Goal: Task Accomplishment & Management: Use online tool/utility

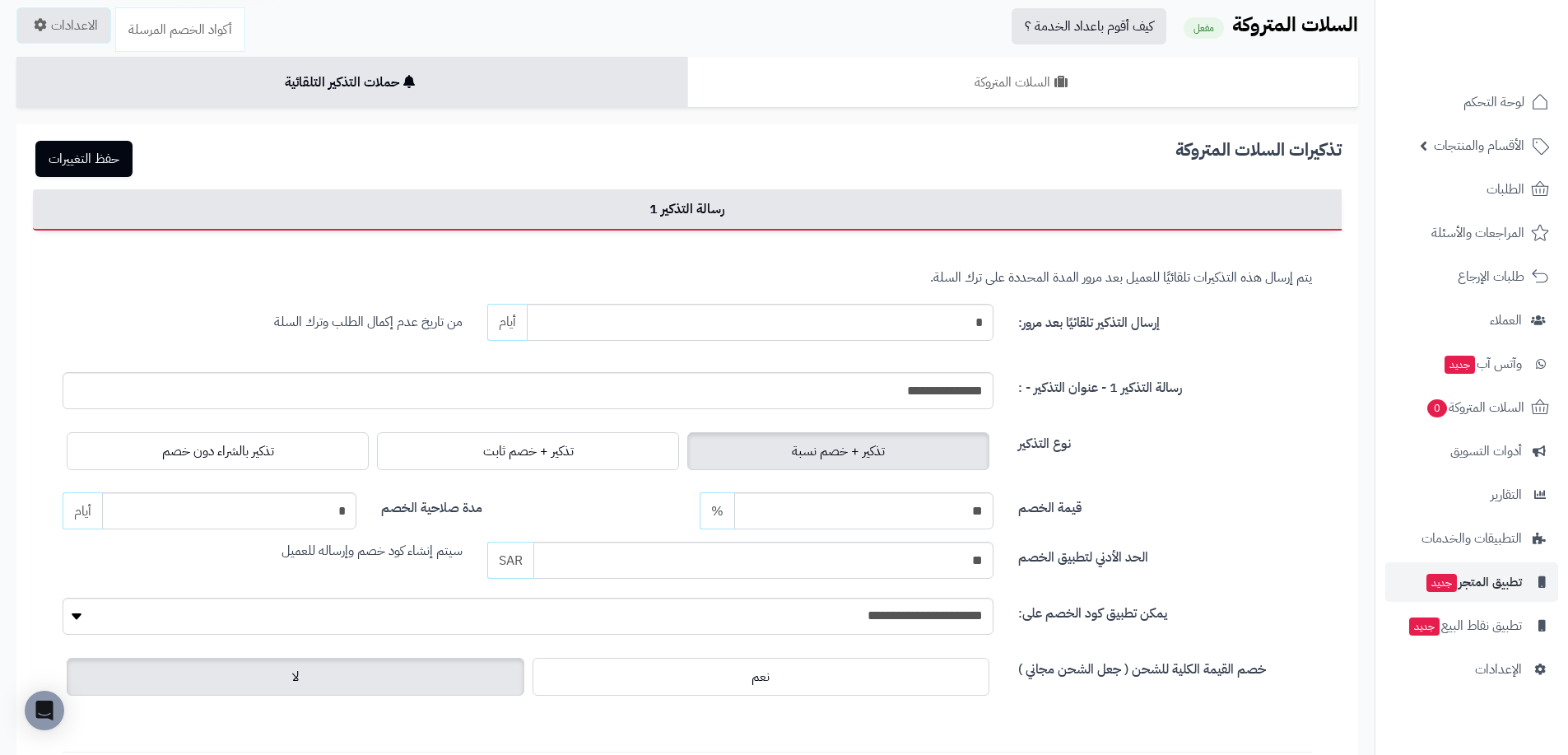
scroll to position [247, 0]
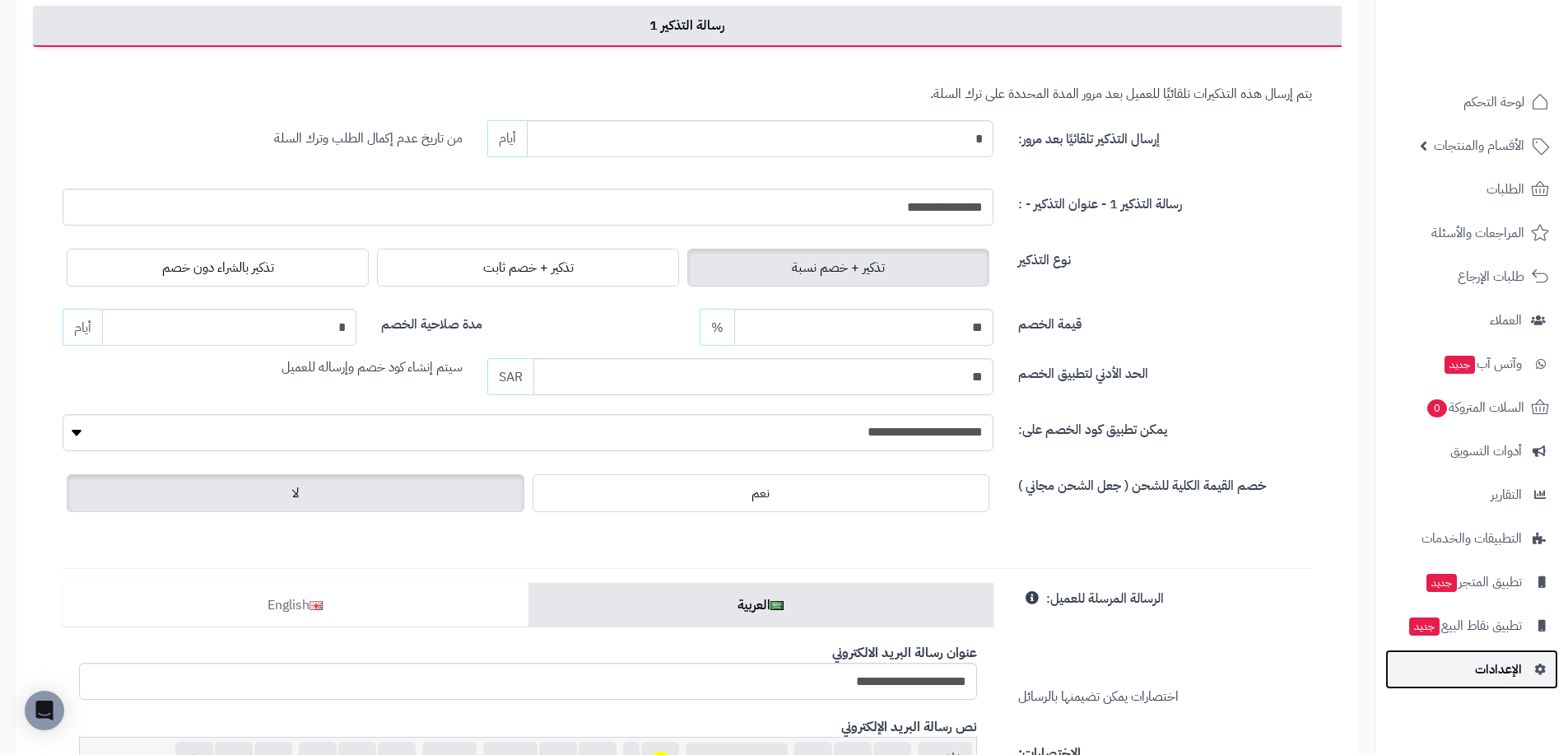
click at [1525, 677] on link "الإعدادات" at bounding box center [1471, 670] width 173 height 40
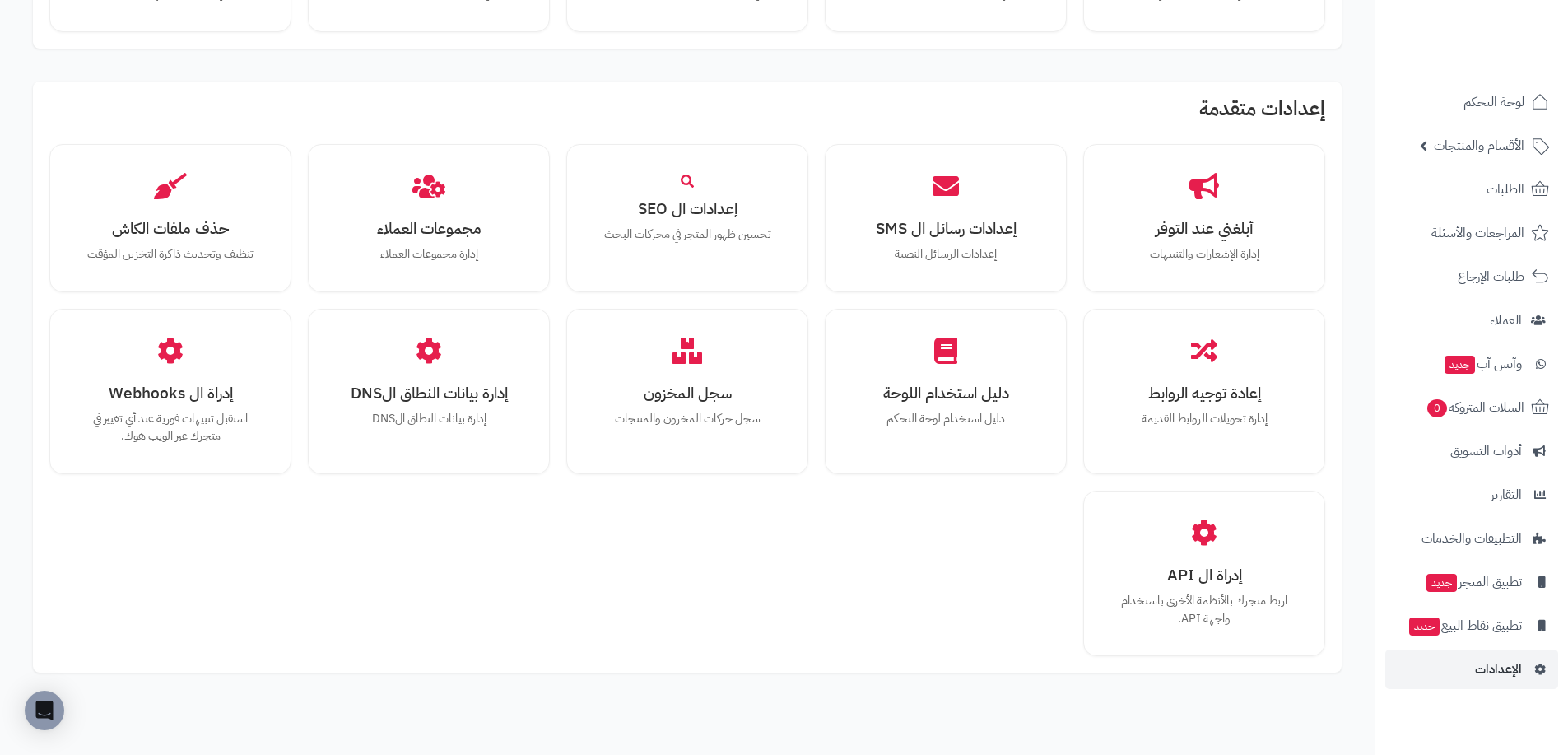
scroll to position [1036, 0]
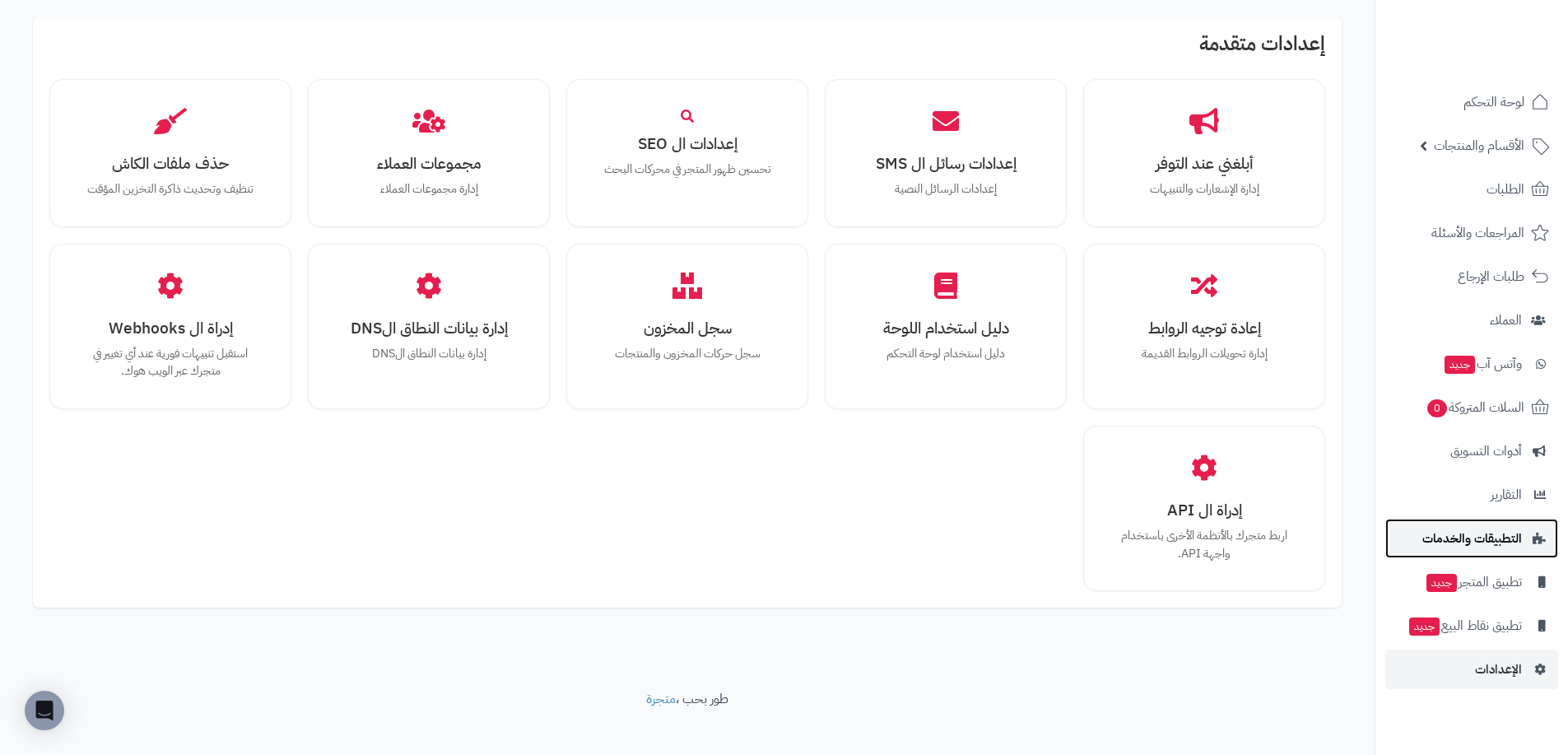
click at [1501, 540] on span "التطبيقات والخدمات" at bounding box center [1472, 538] width 100 height 23
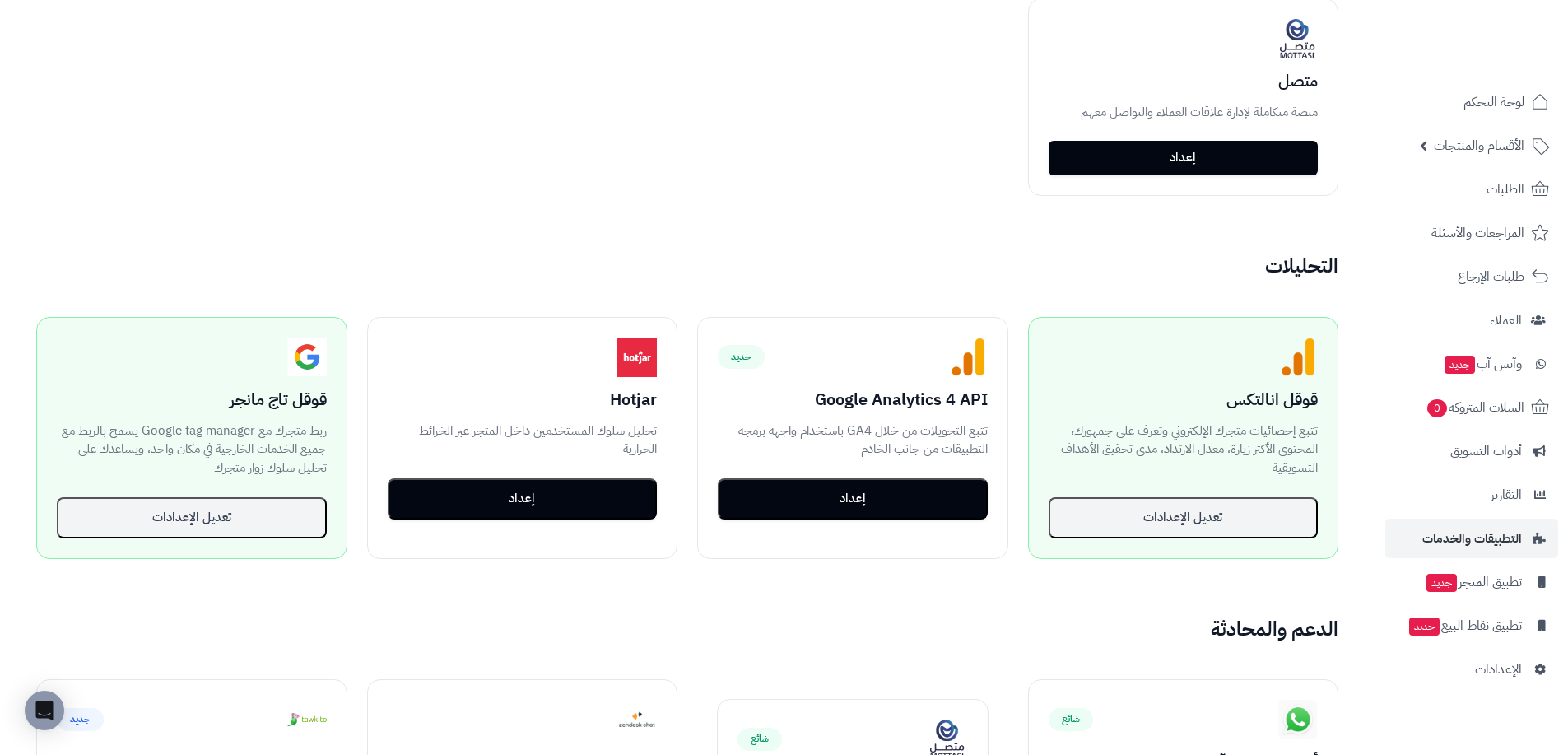
scroll to position [852, 0]
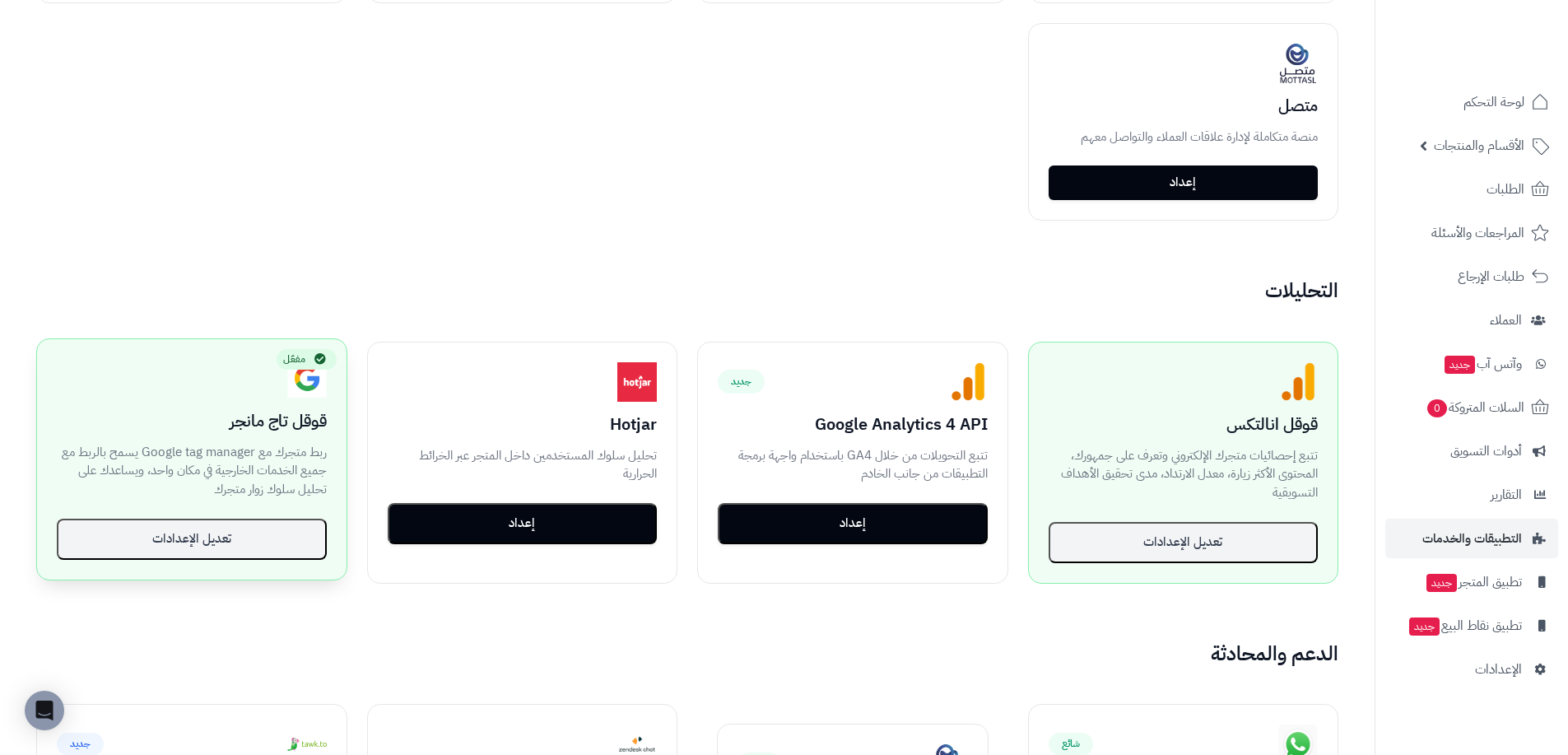
click at [277, 424] on h3 "قوقل تاج مانجر" at bounding box center [192, 421] width 270 height 18
click at [246, 543] on button "تعديل الإعدادات" at bounding box center [192, 538] width 270 height 41
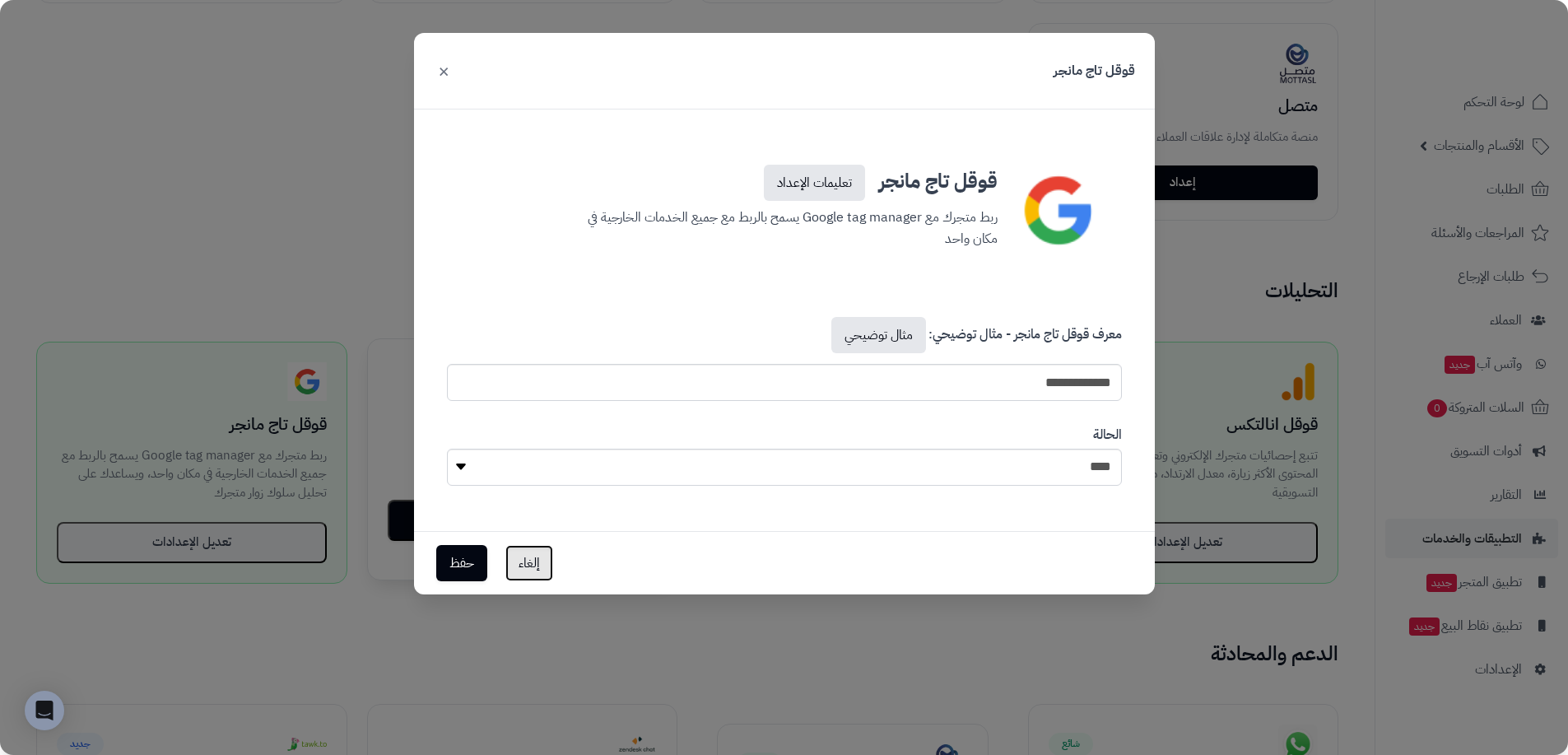
click at [546, 563] on button "إلغاء" at bounding box center [529, 563] width 48 height 36
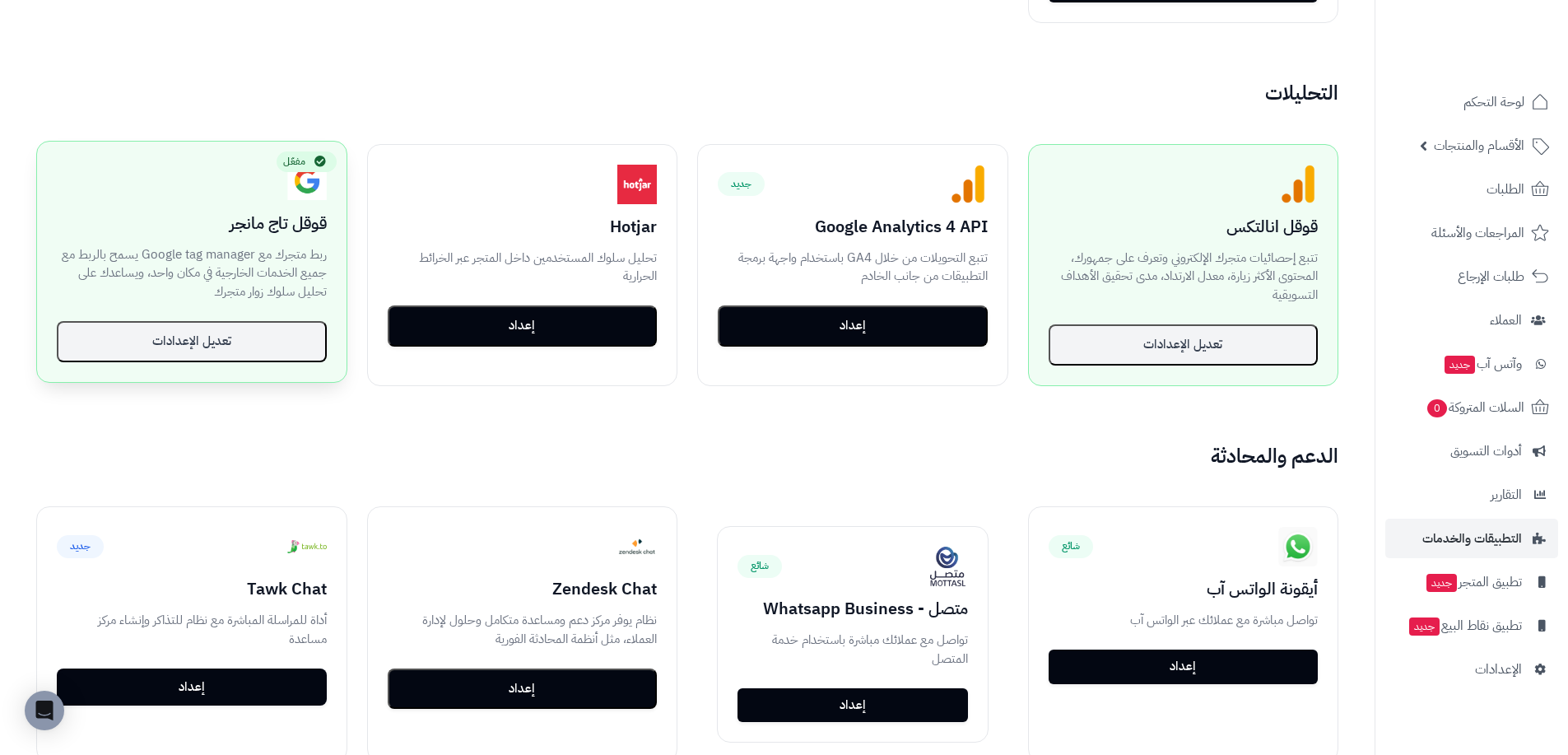
scroll to position [989, 0]
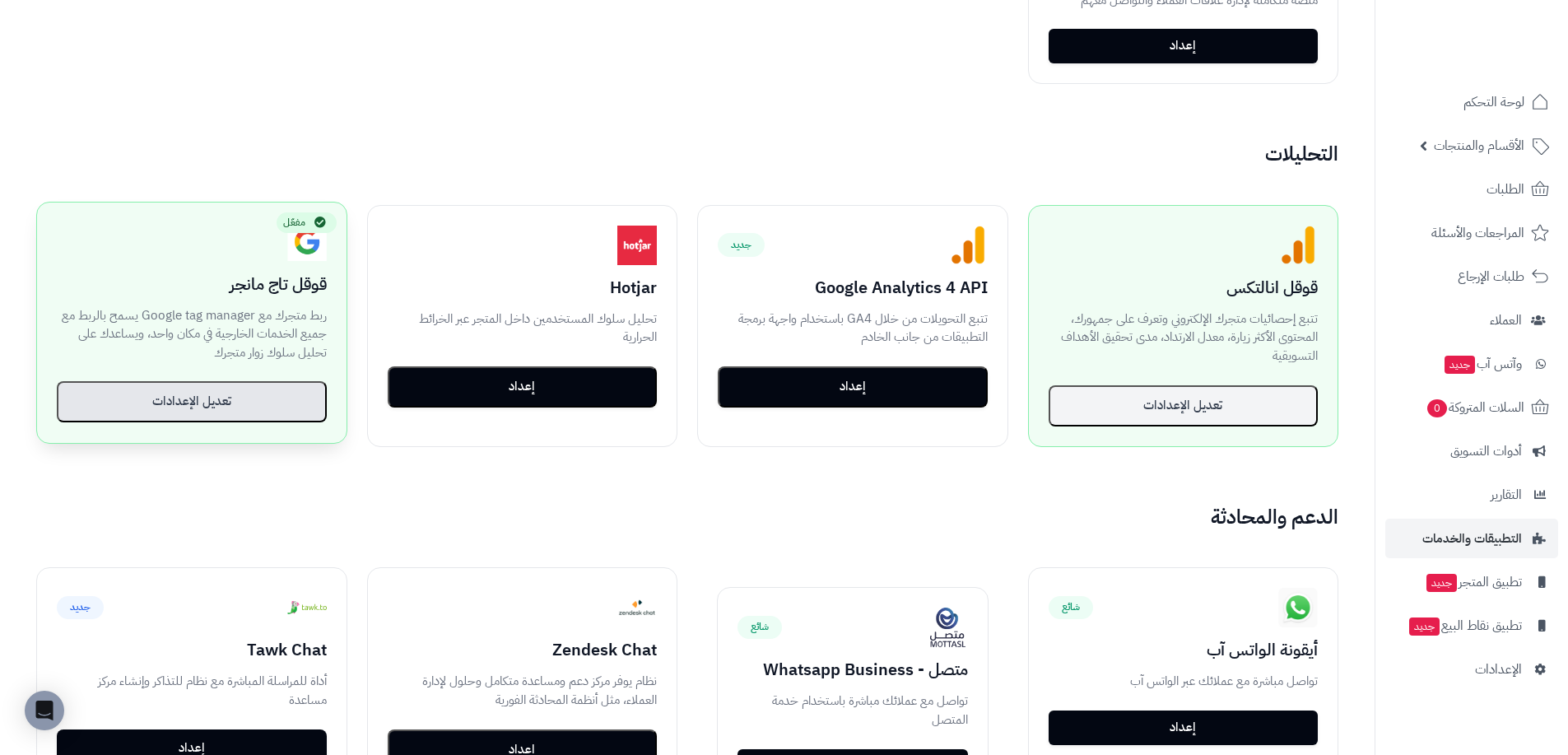
click at [294, 387] on button "تعديل الإعدادات" at bounding box center [192, 401] width 270 height 41
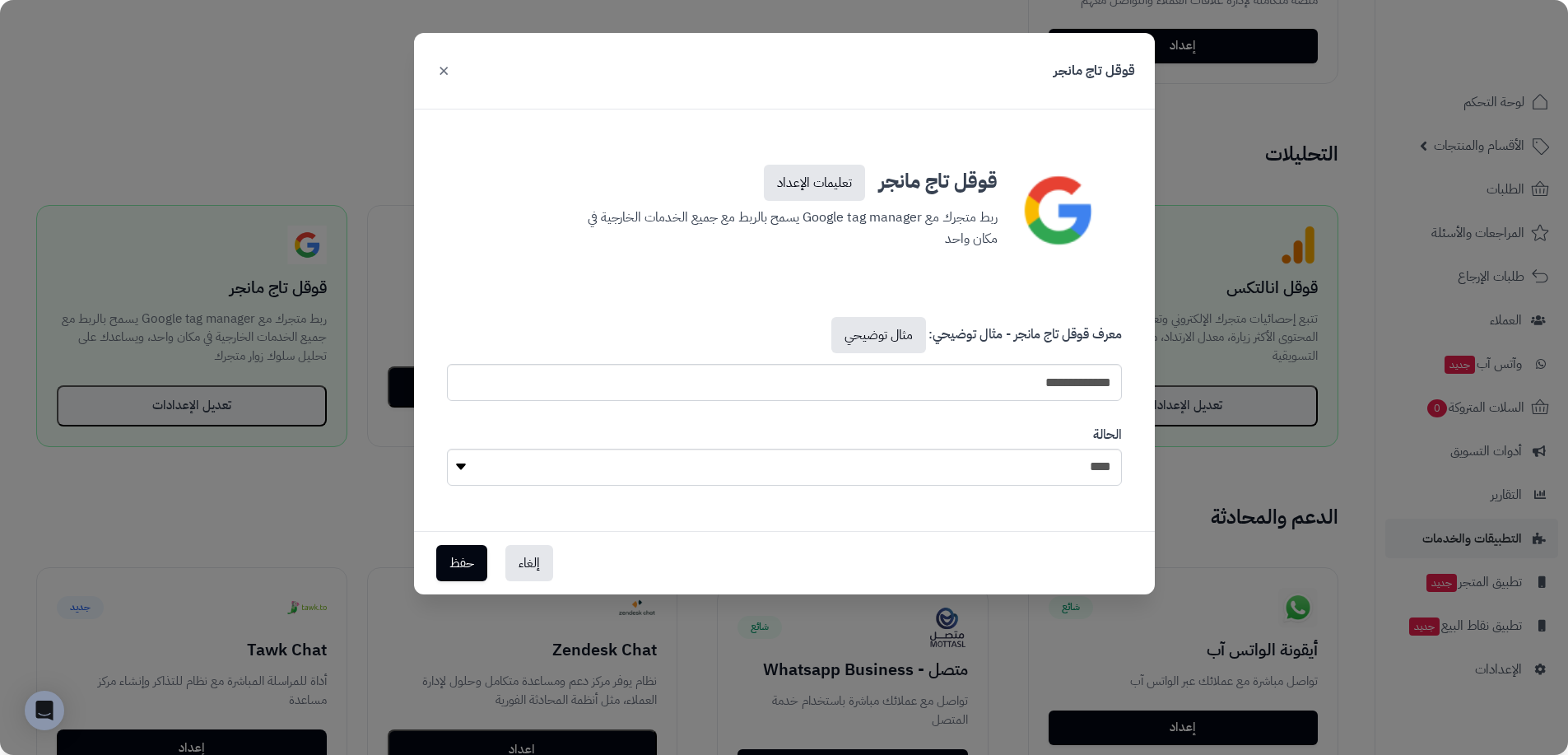
click at [440, 77] on button "×" at bounding box center [444, 70] width 20 height 36
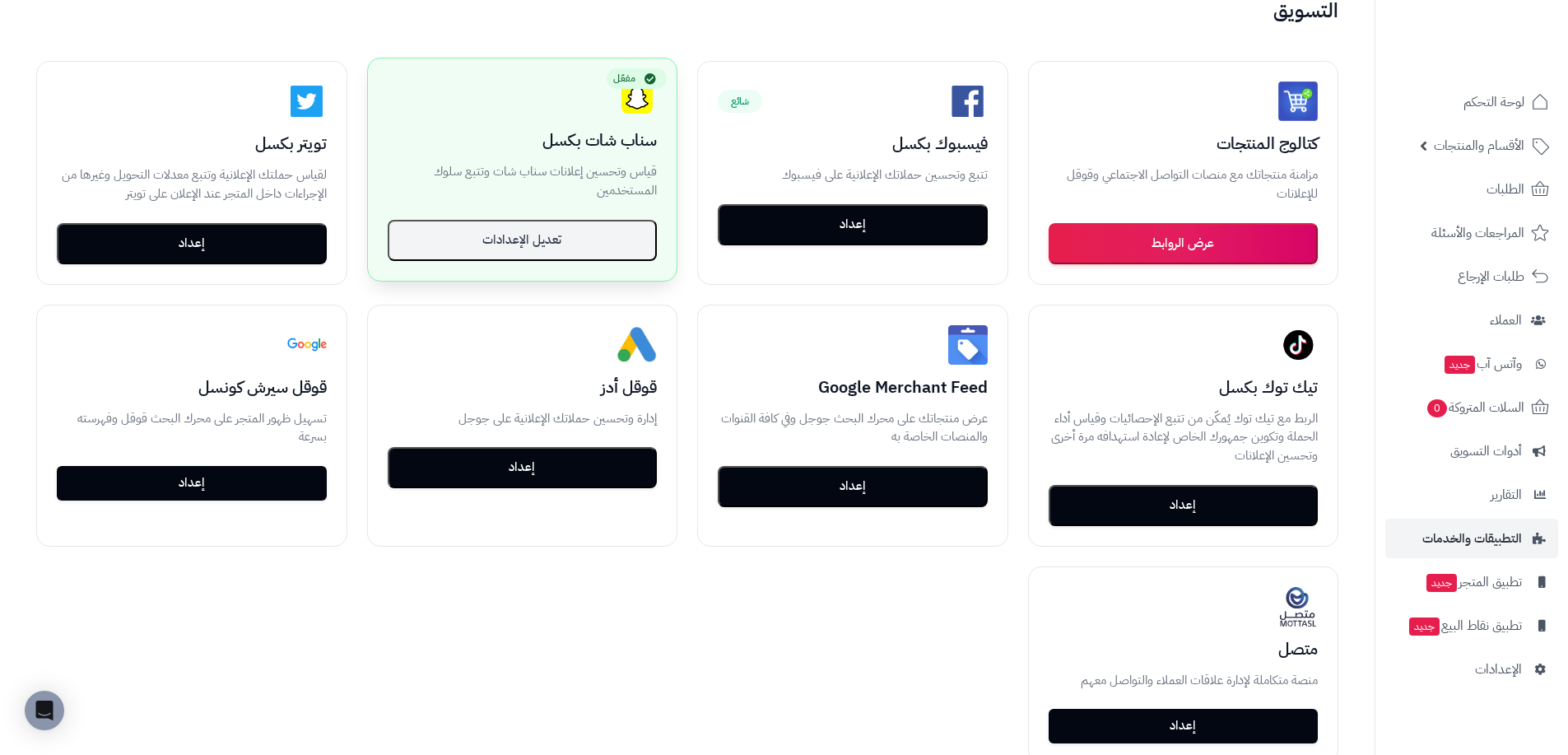
scroll to position [247, 0]
